Goal: Information Seeking & Learning: Check status

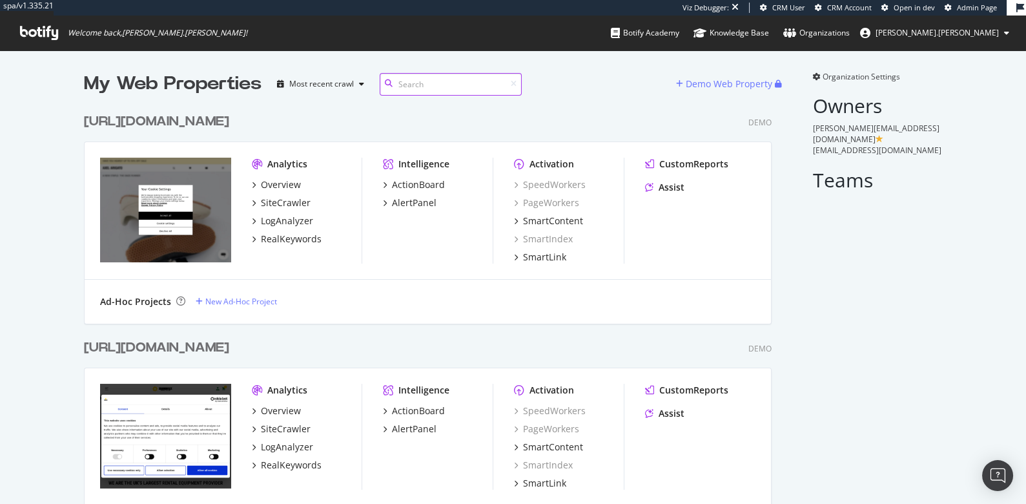
scroll to position [20452, 698]
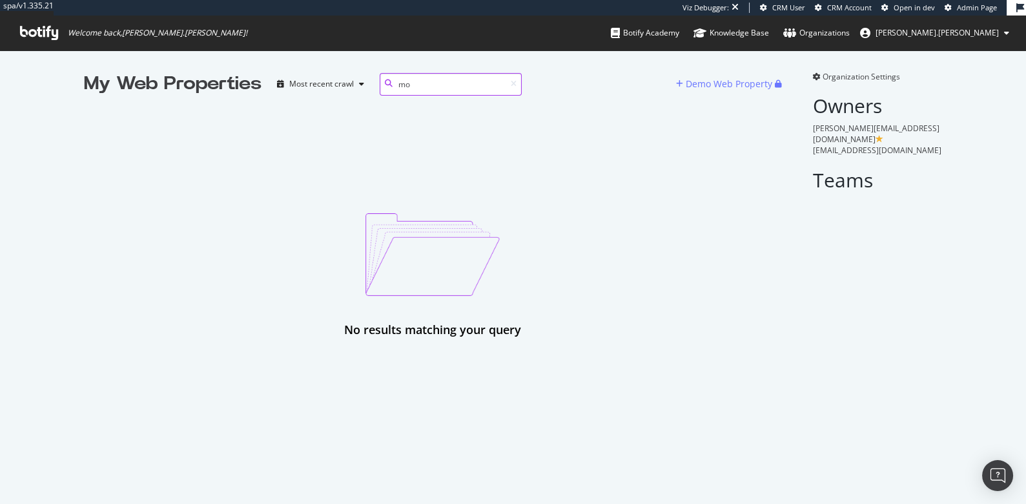
type input "m"
type input "w"
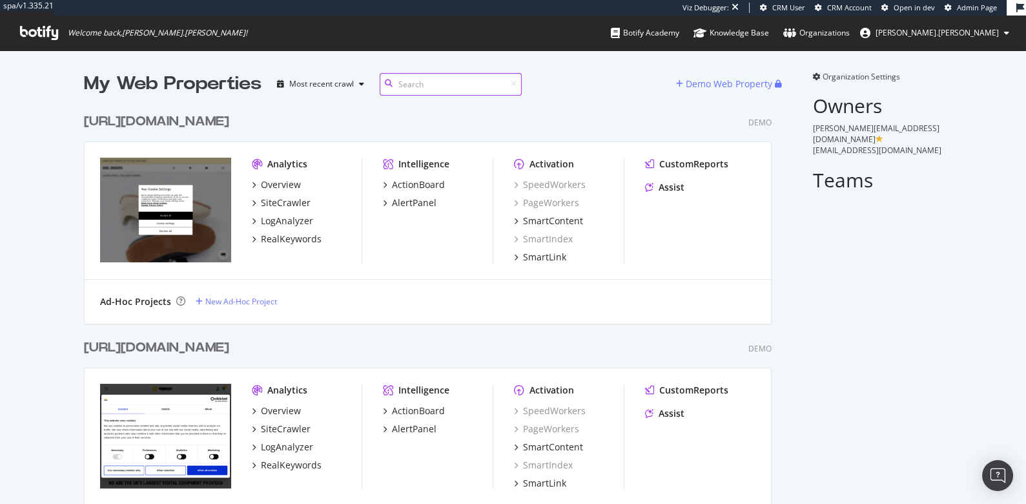
scroll to position [20452, 698]
click at [432, 79] on input at bounding box center [451, 84] width 142 height 23
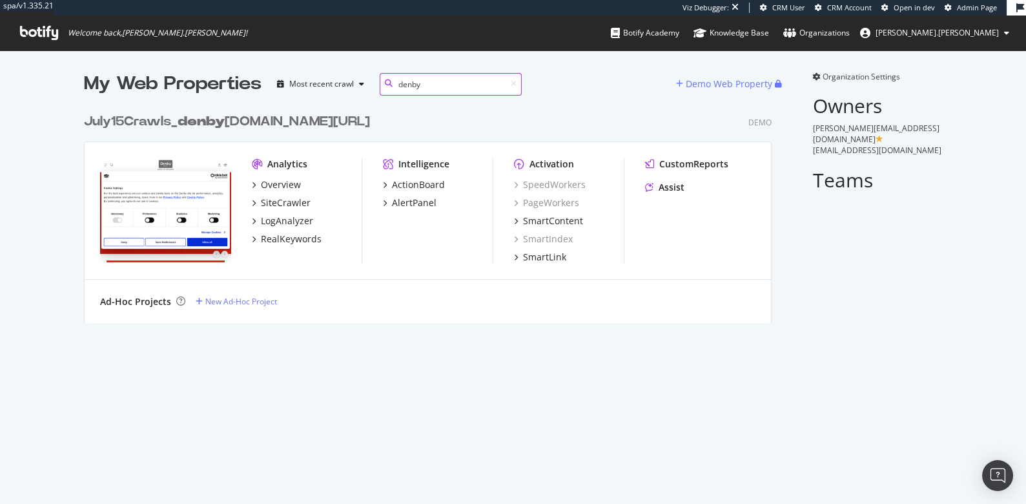
type input "denby"
click at [197, 124] on b "denby" at bounding box center [201, 121] width 47 height 13
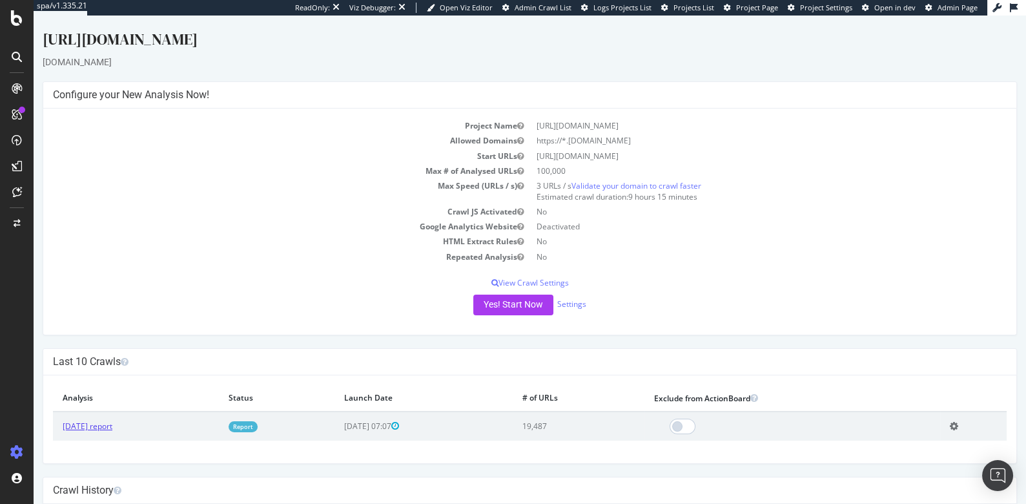
click at [92, 428] on link "[DATE] report" at bounding box center [88, 425] width 50 height 11
